Goal: Information Seeking & Learning: Learn about a topic

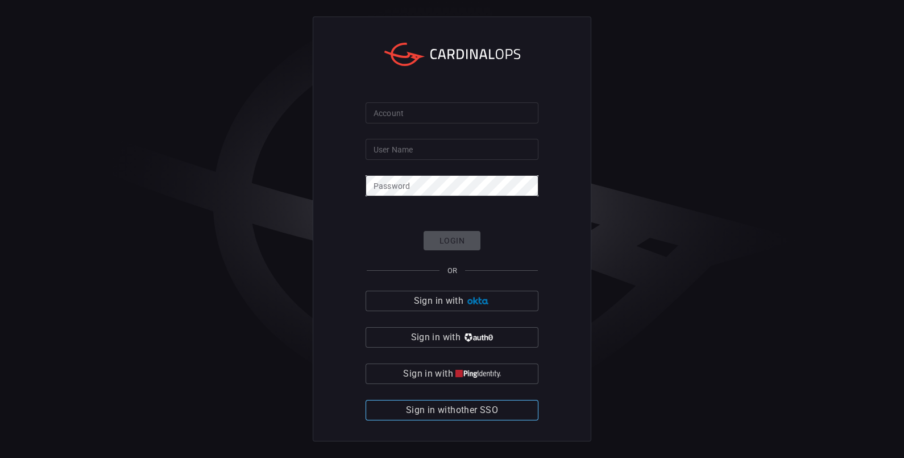
click at [475, 406] on span "Sign in with other SSO" at bounding box center [452, 410] width 92 height 16
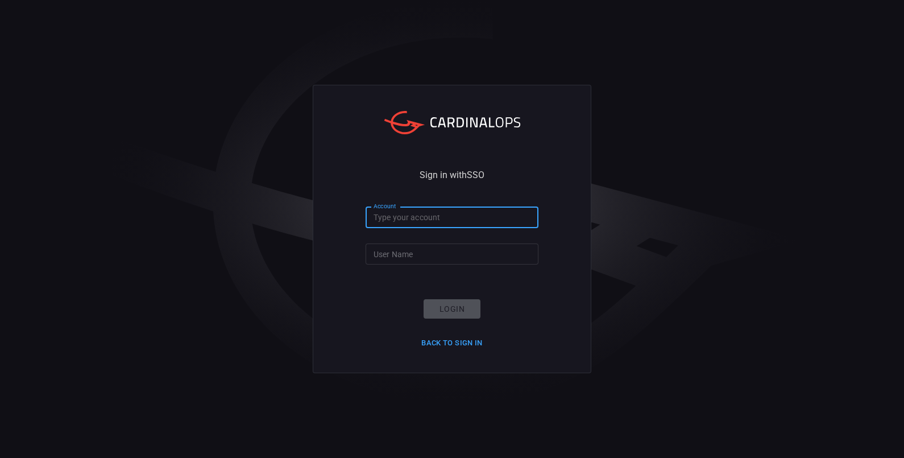
click at [423, 217] on input "Account" at bounding box center [452, 217] width 173 height 21
type input "nokia"
type input "[PERSON_NAME].[PERSON_NAME]"
click at [447, 308] on button "Login" at bounding box center [452, 309] width 57 height 20
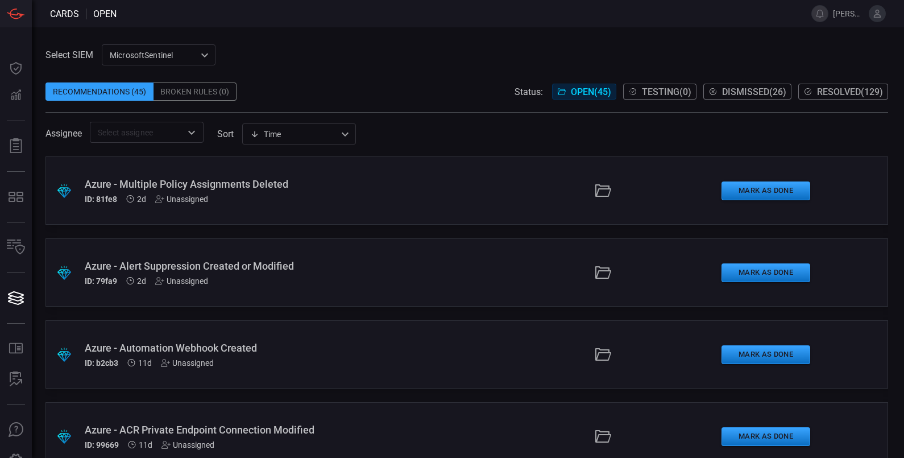
click at [850, 97] on span "Resolved ( 129 )" at bounding box center [850, 91] width 66 height 11
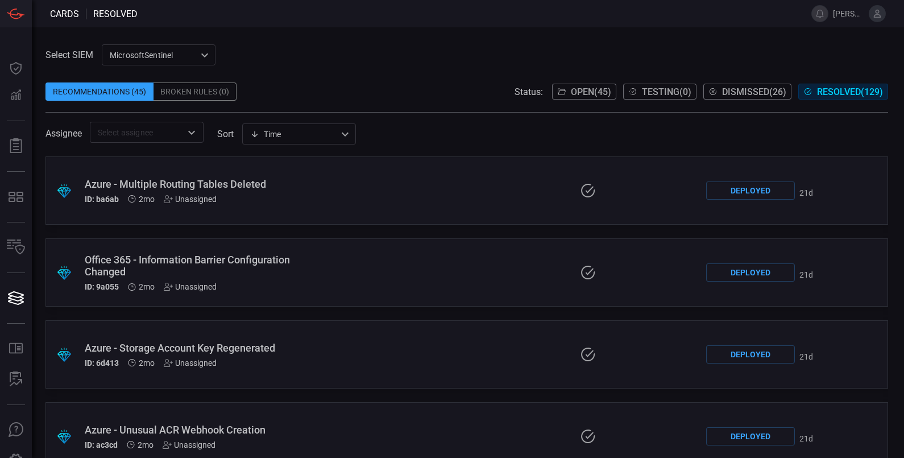
scroll to position [4810, 0]
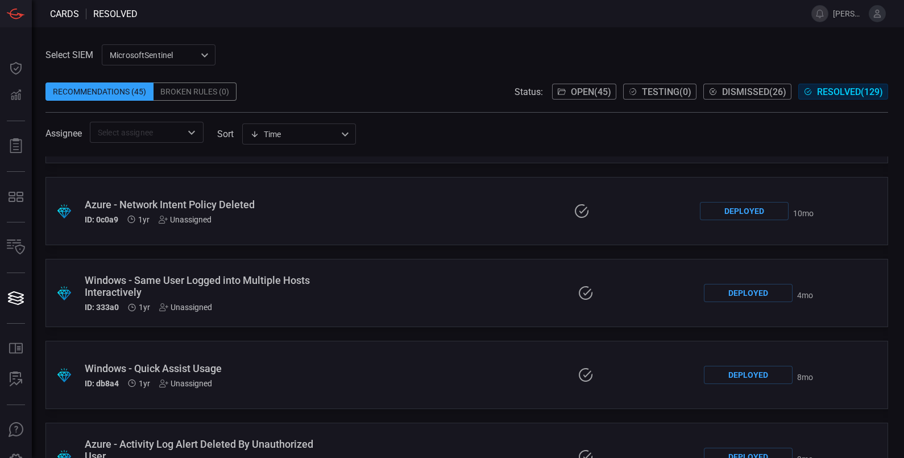
click at [250, 275] on div "Windows - Same User Logged into Multiple Hosts Interactively" at bounding box center [206, 286] width 243 height 24
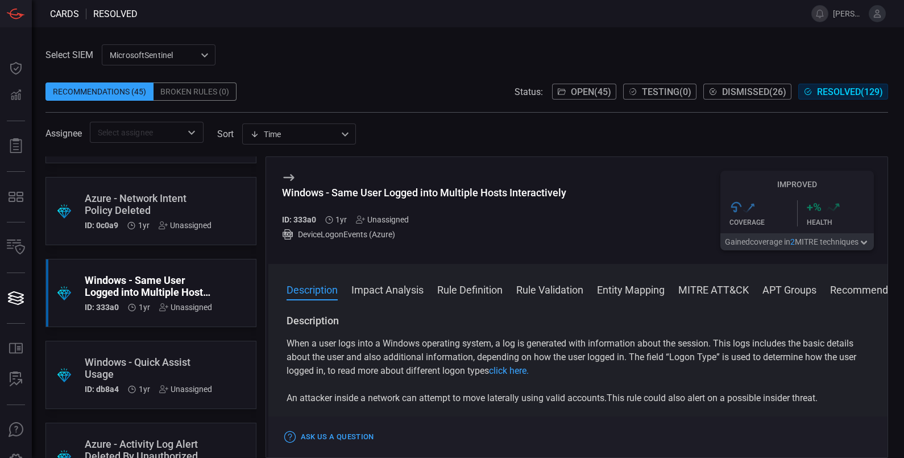
click at [498, 290] on button "Rule Definition" at bounding box center [469, 289] width 65 height 14
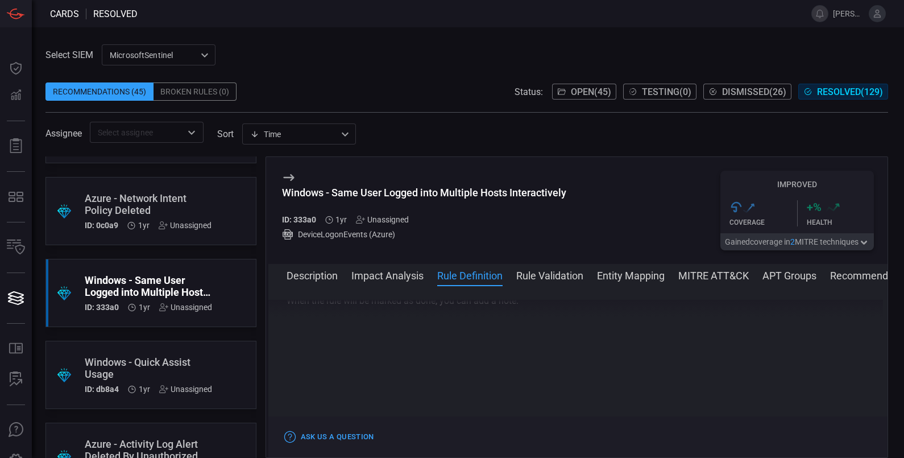
scroll to position [3606, 0]
click at [864, 280] on button "Recommendation" at bounding box center [870, 275] width 81 height 14
click at [786, 275] on button "APT Groups" at bounding box center [789, 275] width 54 height 14
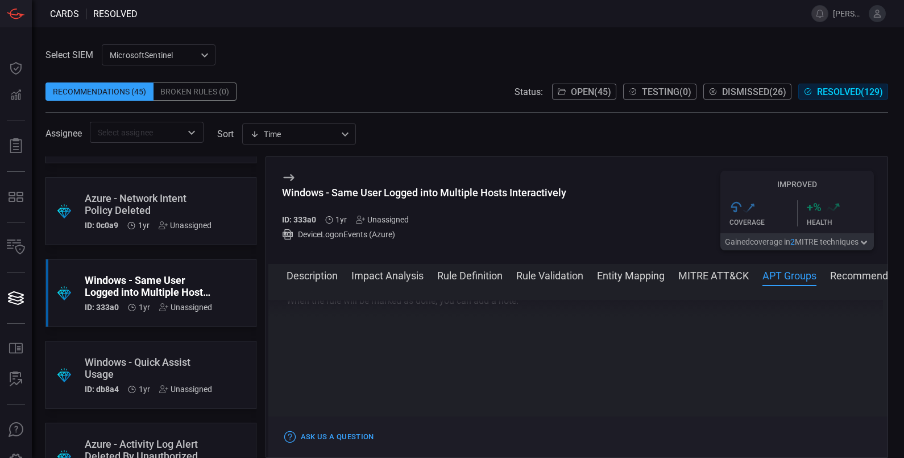
click at [710, 271] on button "MITRE ATT&CK" at bounding box center [713, 275] width 70 height 14
click at [632, 278] on button "Entity Mapping" at bounding box center [631, 275] width 68 height 14
click at [543, 280] on button "Rule Validation" at bounding box center [549, 275] width 67 height 14
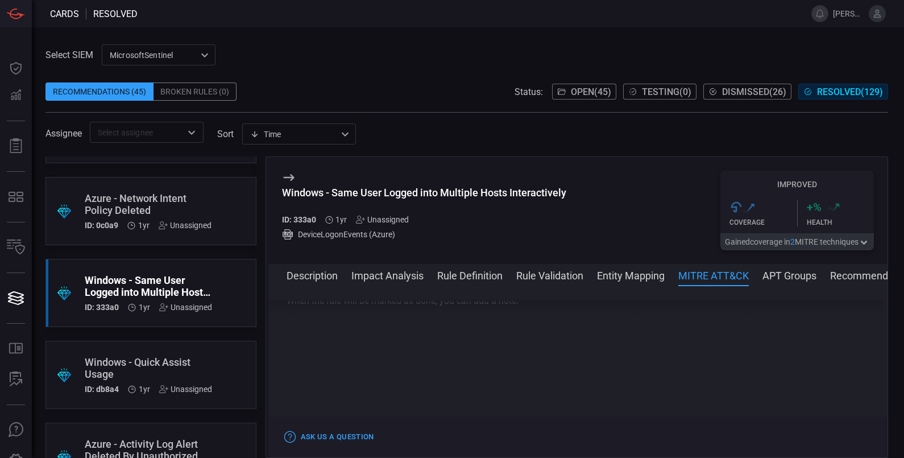
scroll to position [3743, 0]
click at [467, 278] on button "Rule Definition" at bounding box center [469, 275] width 65 height 14
click at [393, 279] on button "Impact Analysis" at bounding box center [387, 275] width 72 height 14
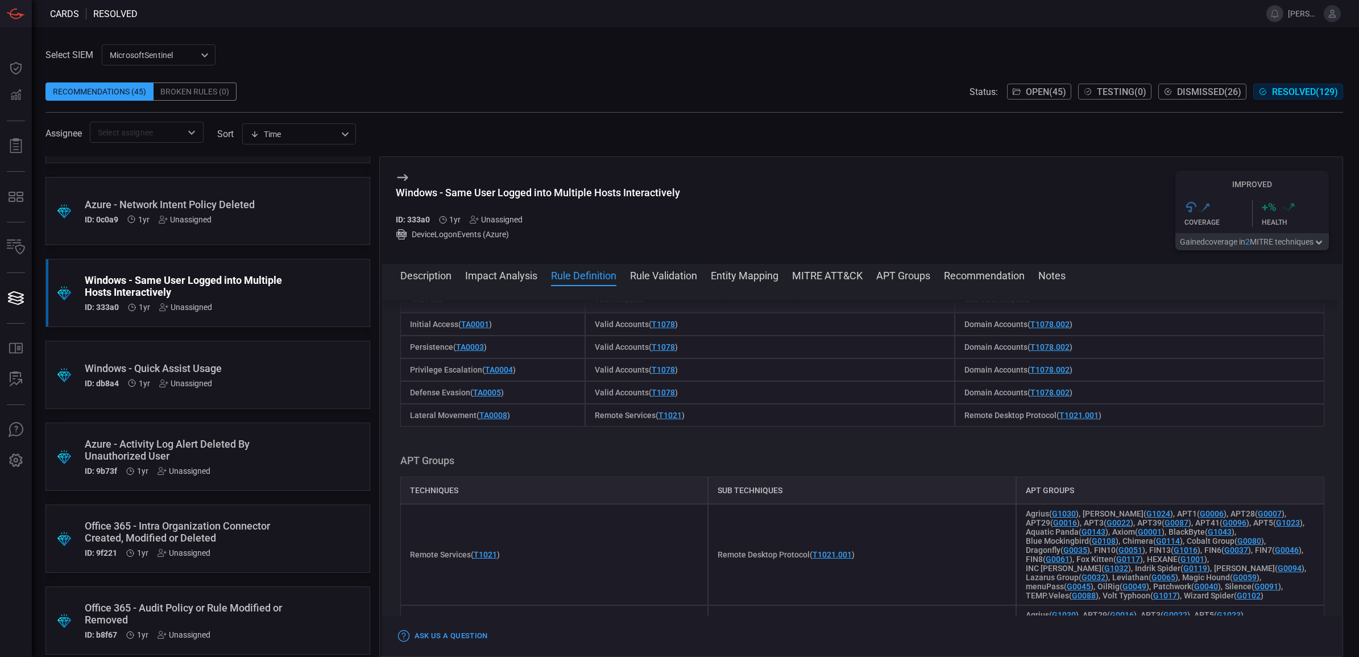
scroll to position [2084, 0]
